Goal: Obtain resource: Download file/media

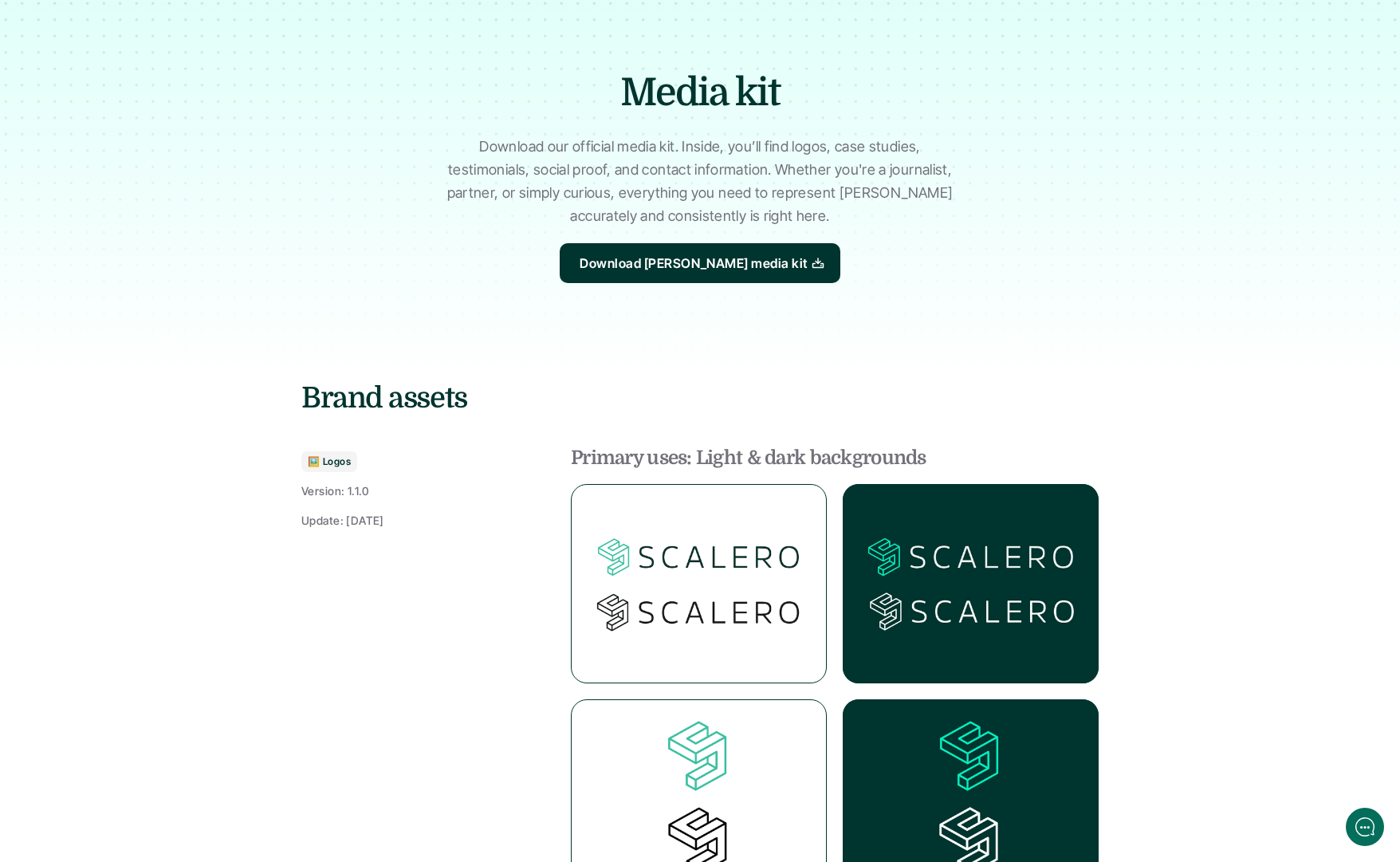
scroll to position [74, 0]
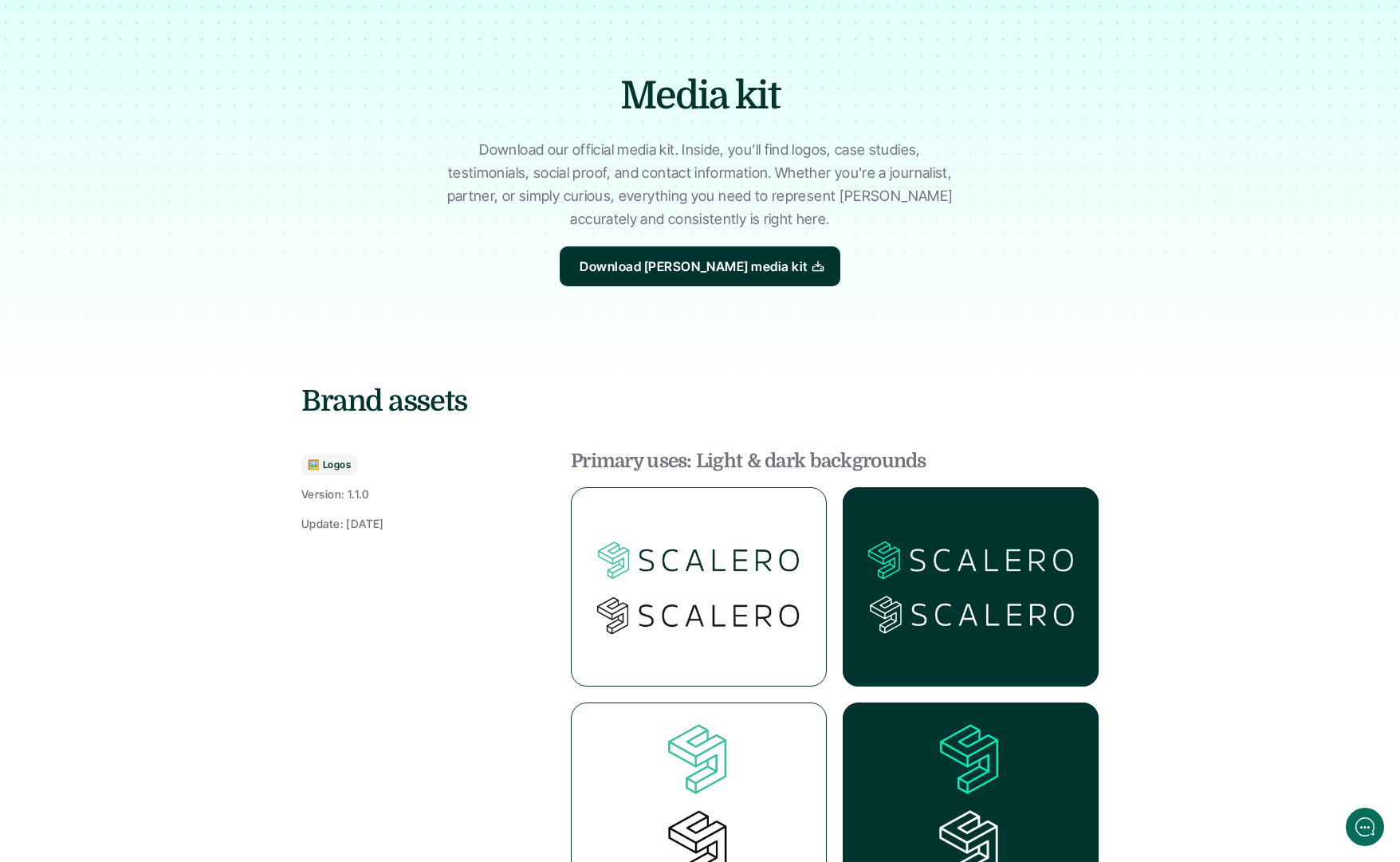
click at [634, 604] on img at bounding box center [699, 586] width 256 height 199
click at [925, 587] on img at bounding box center [970, 586] width 256 height 199
click at [680, 380] on div at bounding box center [700, 178] width 1400 height 408
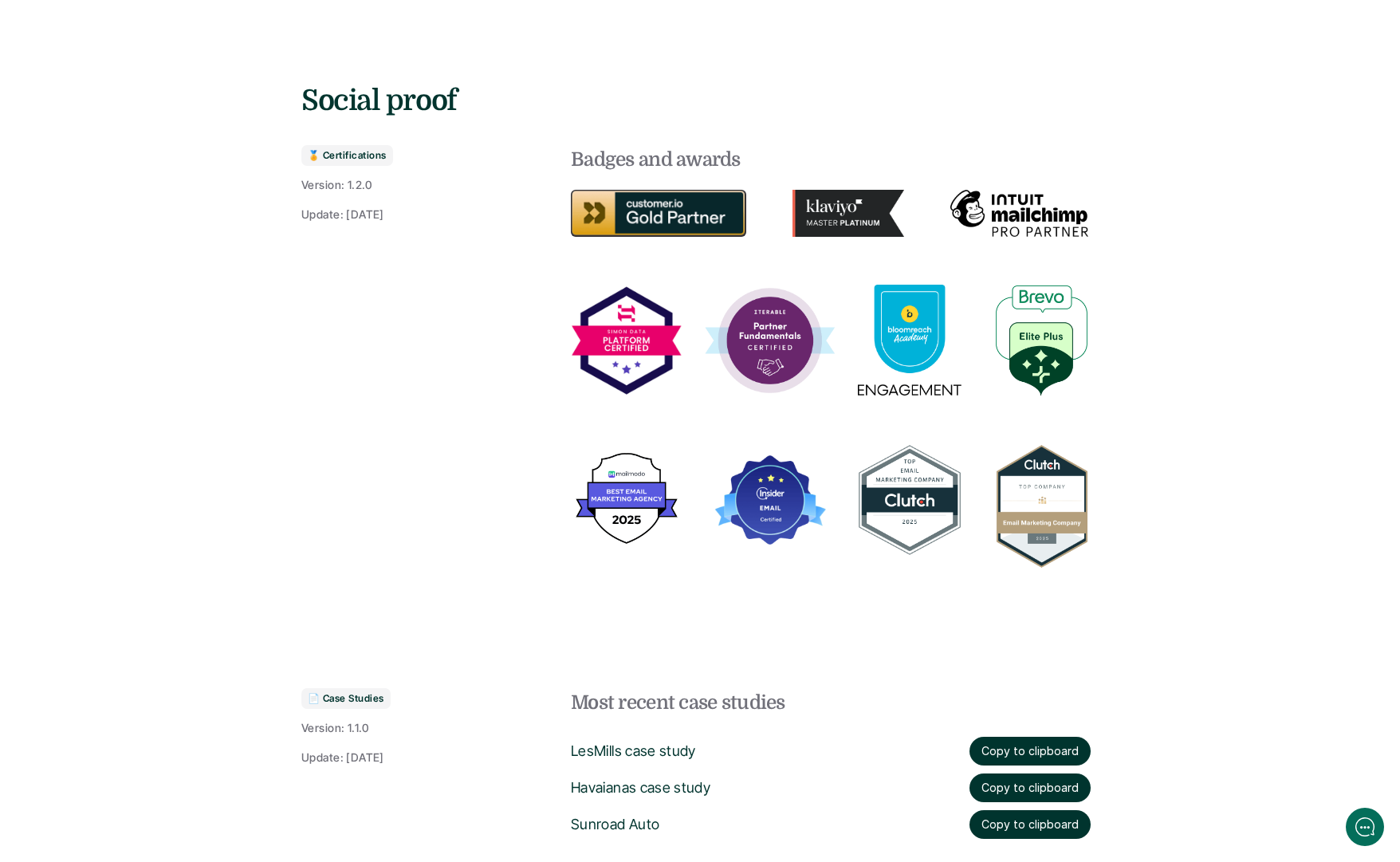
scroll to position [1078, 0]
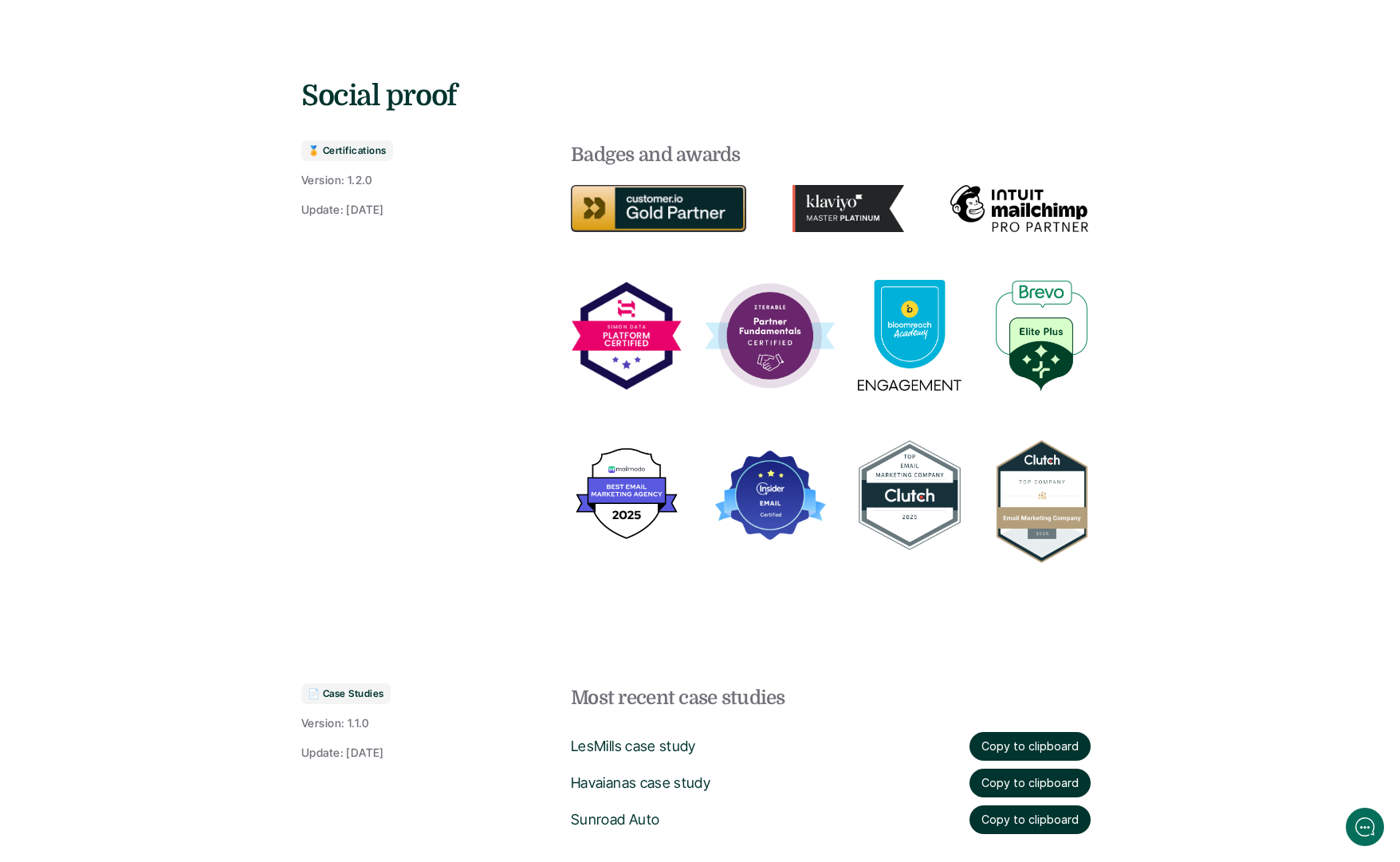
drag, startPoint x: 245, startPoint y: 385, endPoint x: 1151, endPoint y: 560, distance: 922.7
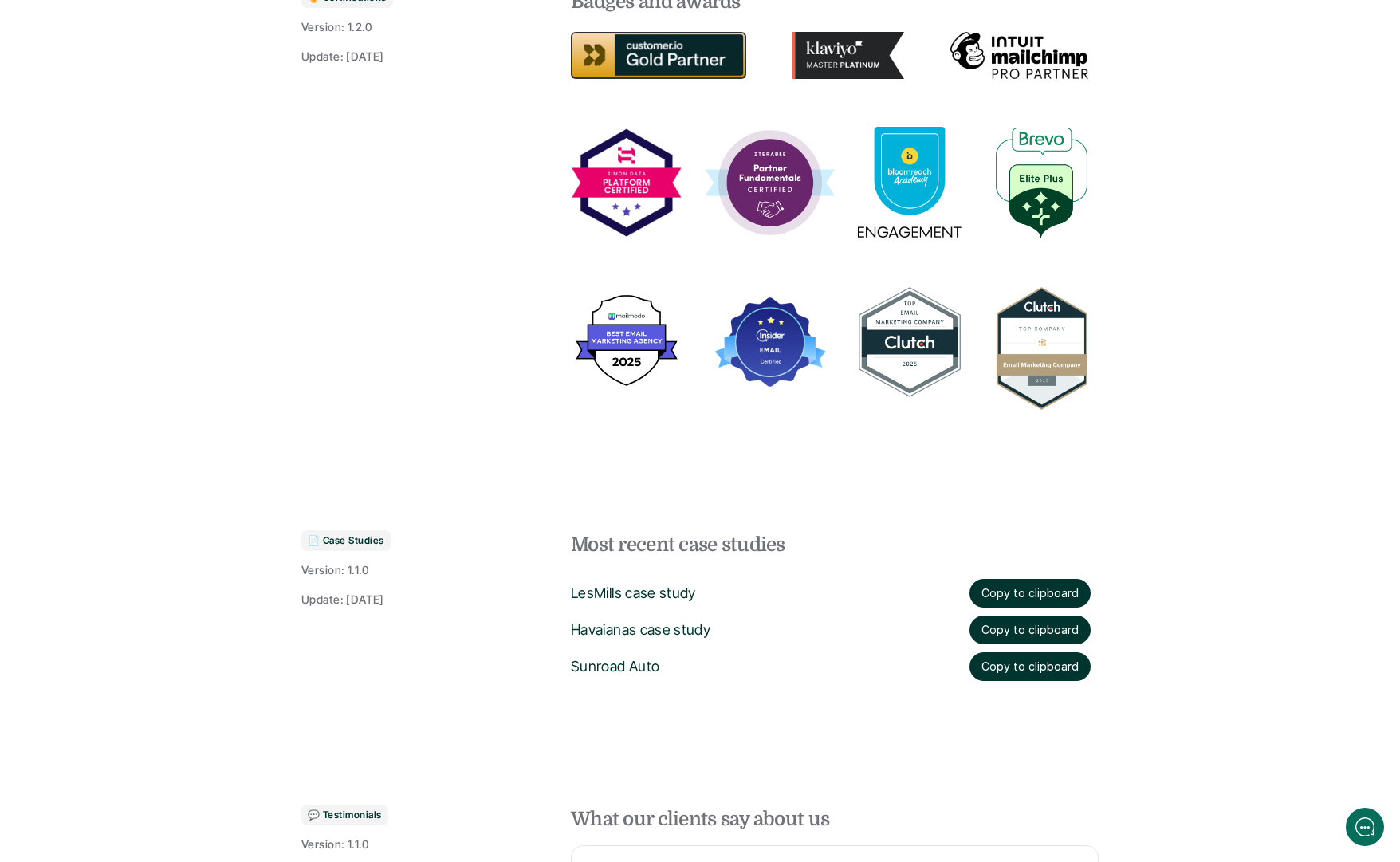
scroll to position [1284, 0]
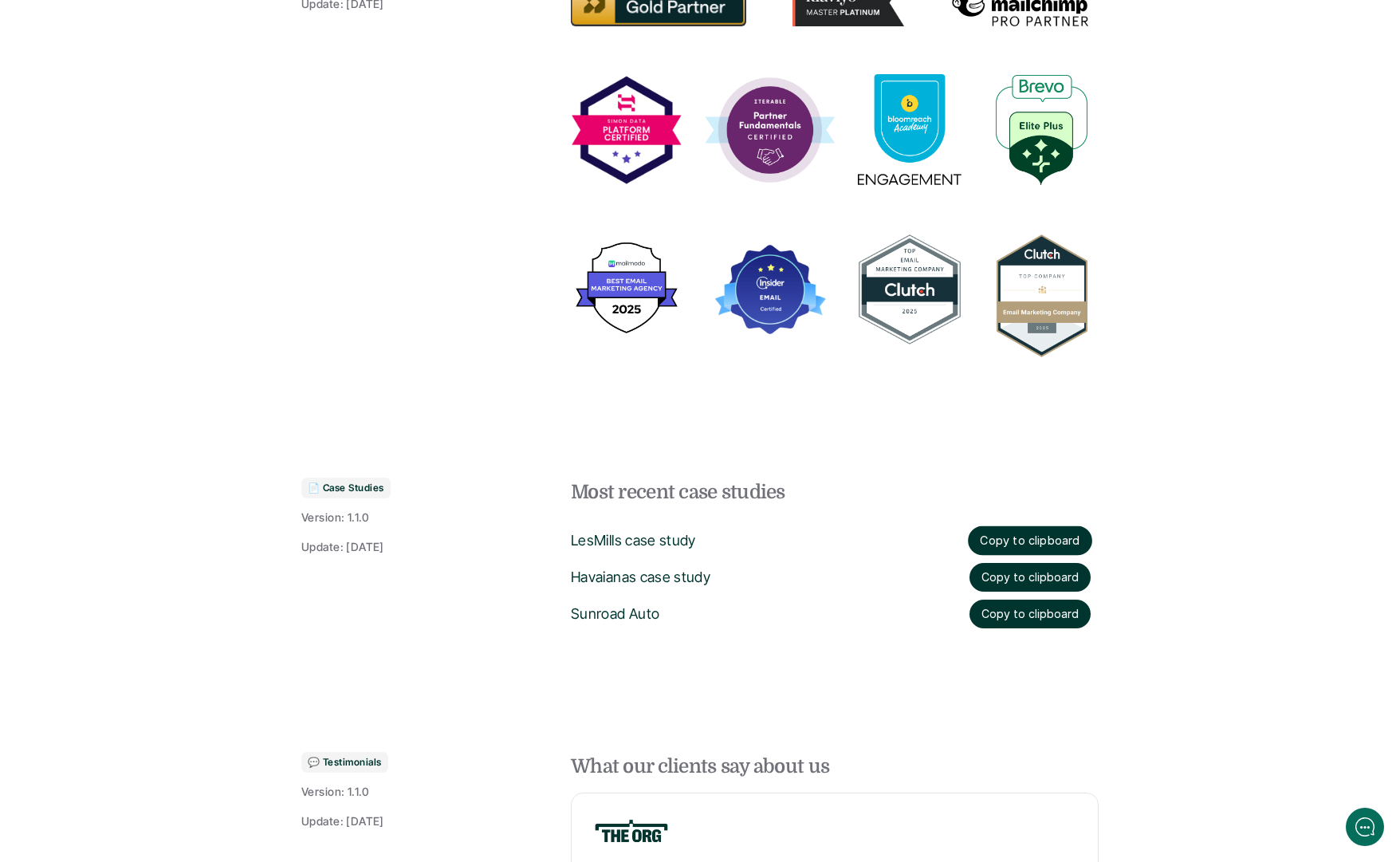
click at [1008, 535] on button "Copy to clipboard" at bounding box center [1031, 541] width 124 height 30
click at [1009, 575] on button "Copy to clipboard" at bounding box center [1030, 578] width 123 height 30
click at [1006, 608] on button "Copy to clipboard" at bounding box center [1030, 614] width 121 height 29
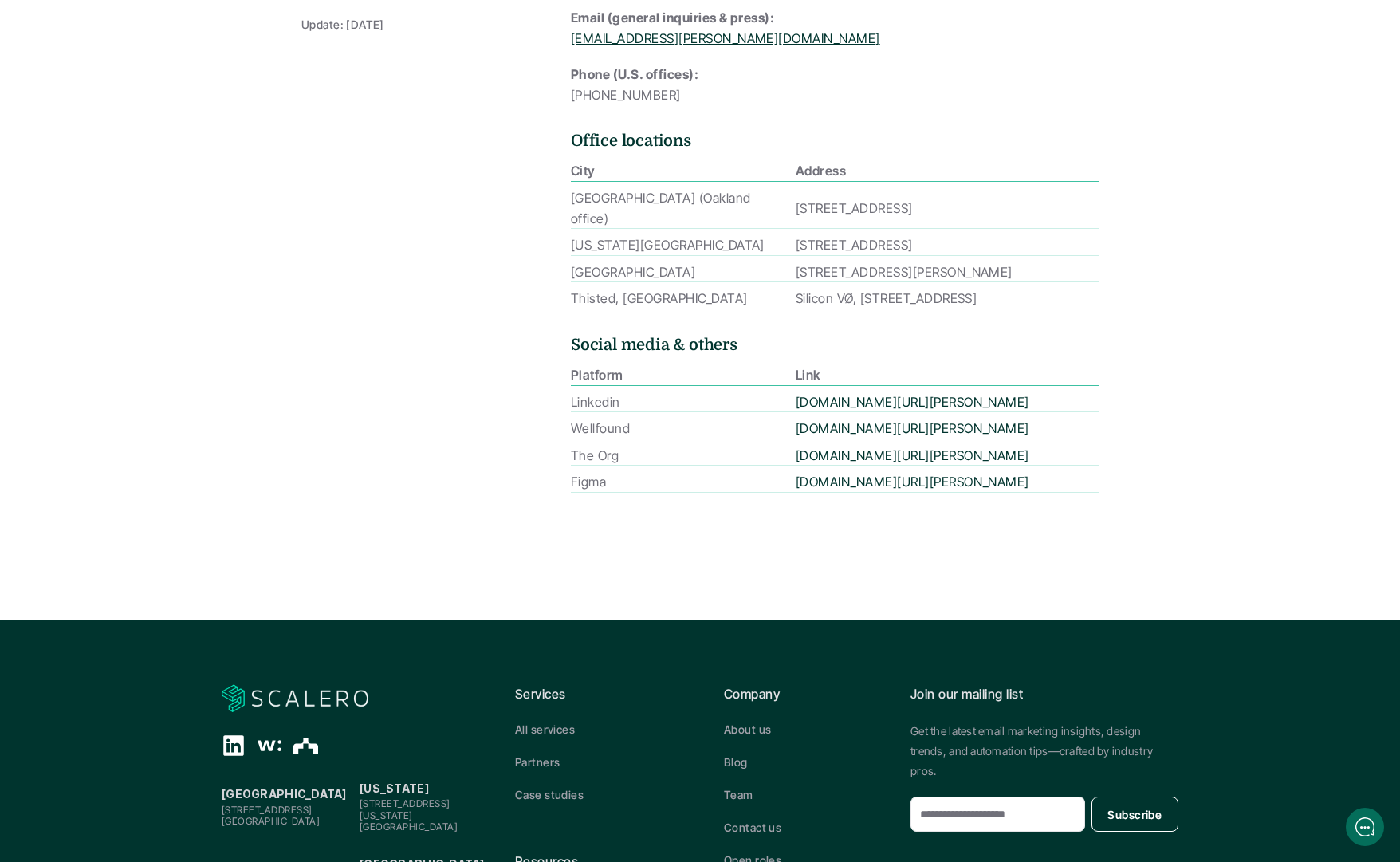
scroll to position [3479, 0]
